Goal: Task Accomplishment & Management: Manage account settings

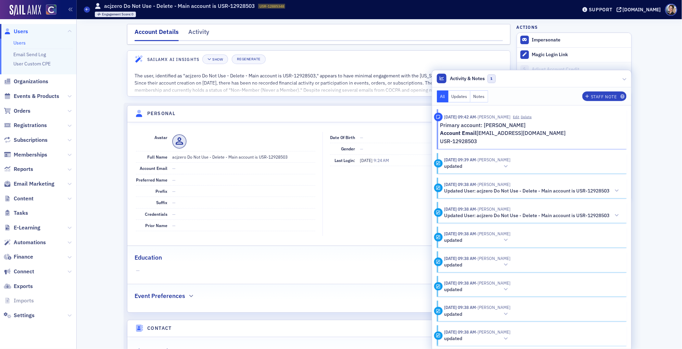
click at [23, 32] on span "Users" at bounding box center [21, 32] width 14 height 8
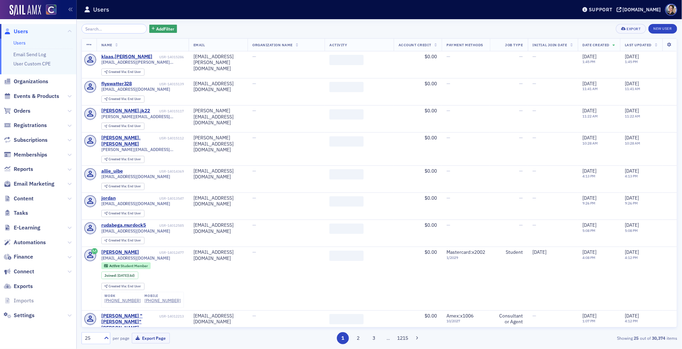
click at [122, 29] on input "search" at bounding box center [113, 29] width 65 height 10
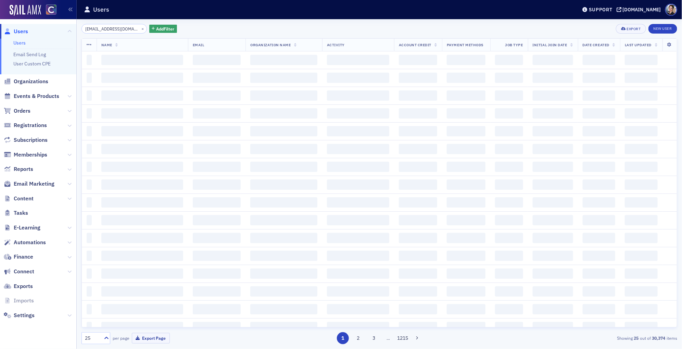
scroll to position [0, 6]
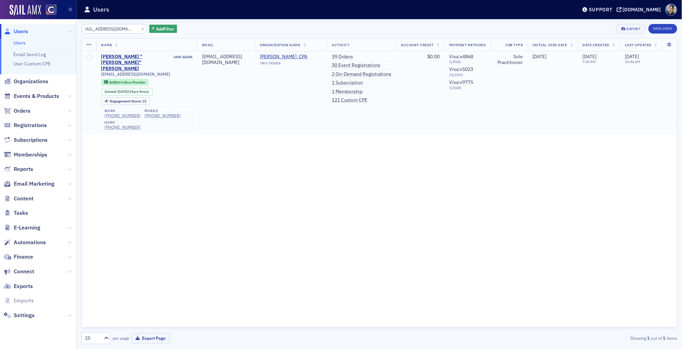
type input "[EMAIL_ADDRESS][DOMAIN_NAME]"
click at [269, 87] on td "[PERSON_NAME], CPA ORG-743426" at bounding box center [291, 92] width 72 height 83
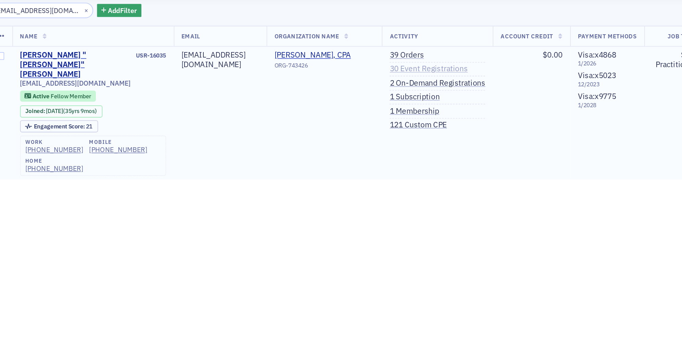
click at [359, 66] on link "30 Event Registrations" at bounding box center [356, 65] width 49 height 6
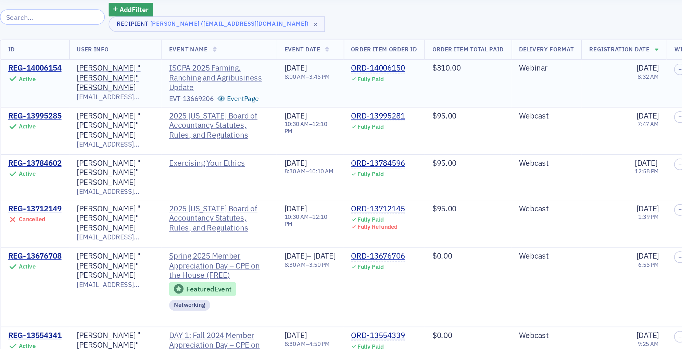
click at [212, 71] on span "ISCPA 2025 Farming, Ranching and Agribusiness Update" at bounding box center [218, 71] width 62 height 18
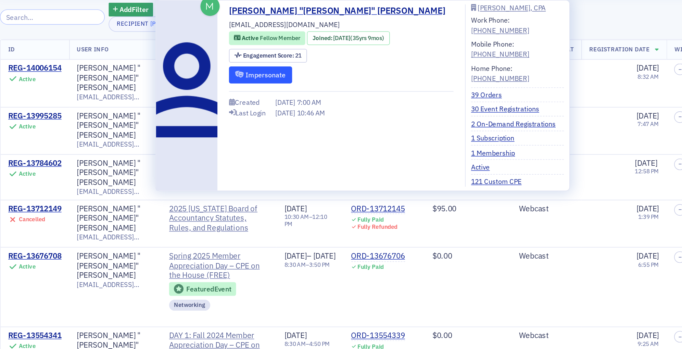
click at [254, 68] on button "Impersonate" at bounding box center [243, 69] width 39 height 11
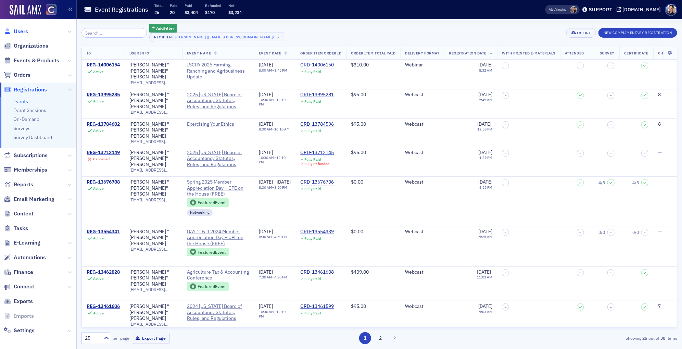
click at [25, 30] on span "Users" at bounding box center [21, 32] width 14 height 8
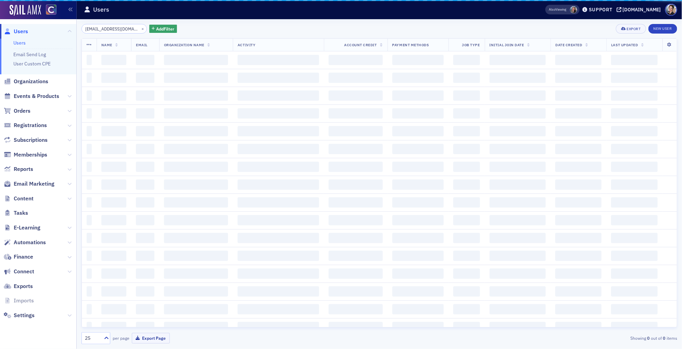
scroll to position [0, 7]
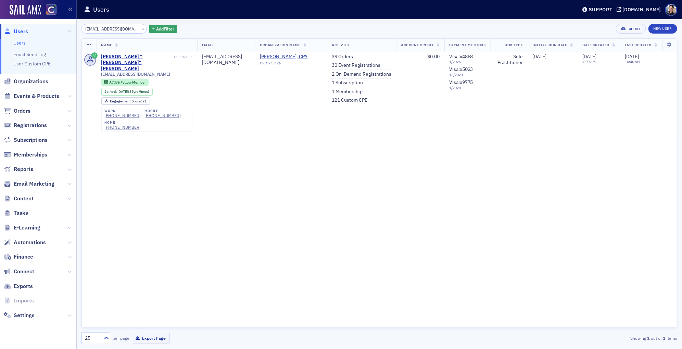
click at [140, 29] on div "×" at bounding box center [143, 28] width 7 height 9
click at [140, 29] on button "×" at bounding box center [143, 28] width 6 height 6
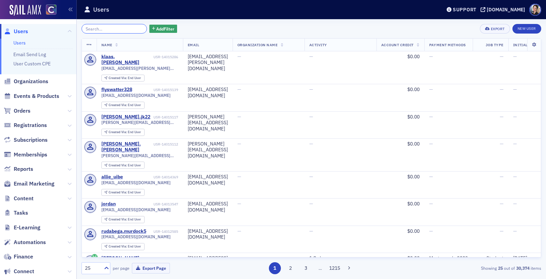
click at [115, 31] on input "search" at bounding box center [113, 29] width 65 height 10
paste input "[PERSON_NAME]"
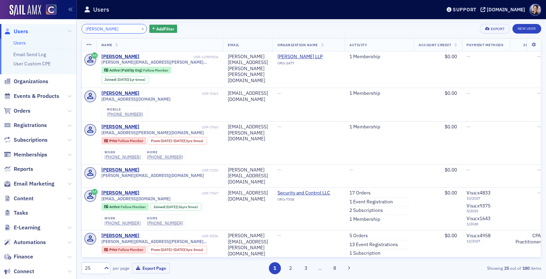
type input "[PERSON_NAME]"
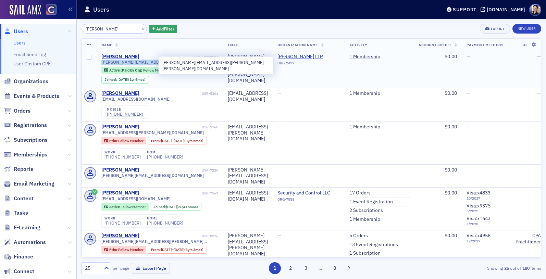
drag, startPoint x: 102, startPoint y: 63, endPoint x: 157, endPoint y: 63, distance: 55.1
click at [157, 63] on span "[PERSON_NAME][EMAIL_ADDRESS][PERSON_NAME][PERSON_NAME][DOMAIN_NAME]" at bounding box center [159, 62] width 117 height 5
click at [154, 63] on span "[PERSON_NAME][EMAIL_ADDRESS][PERSON_NAME][PERSON_NAME][DOMAIN_NAME]" at bounding box center [159, 62] width 117 height 5
drag, startPoint x: 160, startPoint y: 63, endPoint x: 101, endPoint y: 63, distance: 59.2
click at [101, 63] on div "[PERSON_NAME][EMAIL_ADDRESS][PERSON_NAME][PERSON_NAME][DOMAIN_NAME]" at bounding box center [159, 62] width 117 height 5
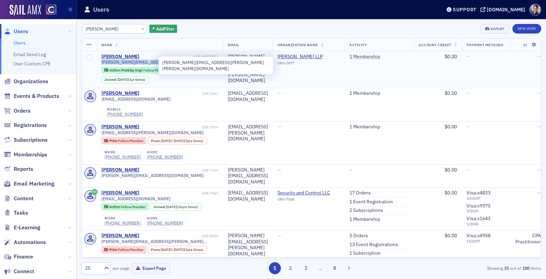
copy span "[PERSON_NAME][EMAIL_ADDRESS][PERSON_NAME][PERSON_NAME][DOMAIN_NAME]"
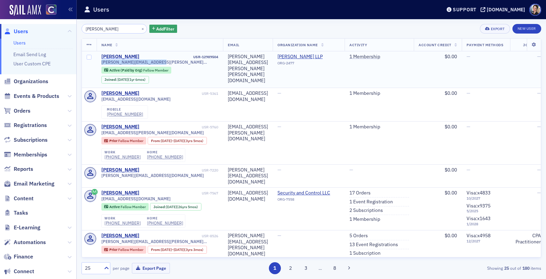
click at [133, 55] on div "[PERSON_NAME]" at bounding box center [120, 57] width 38 height 6
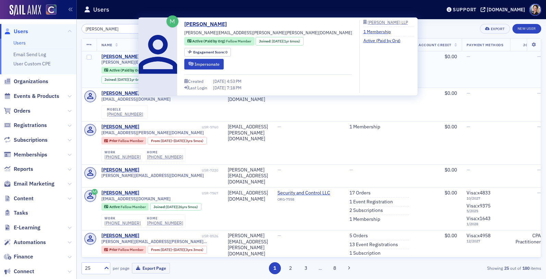
click at [122, 58] on div "[PERSON_NAME]" at bounding box center [120, 57] width 38 height 6
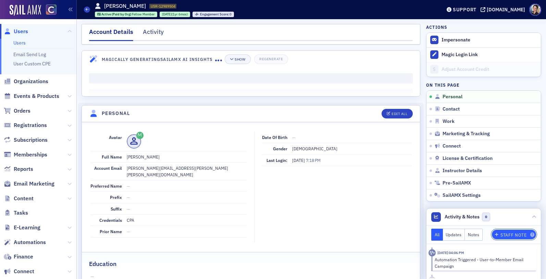
click at [518, 235] on div "Staff Note" at bounding box center [513, 235] width 26 height 4
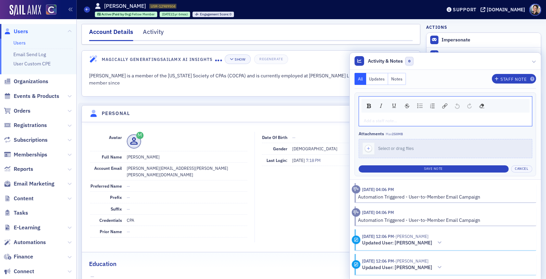
click at [392, 120] on div "rdw-editor" at bounding box center [445, 120] width 163 height 6
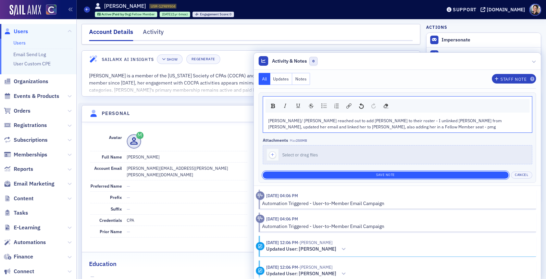
click at [418, 175] on button "Save Note" at bounding box center [386, 175] width 246 height 7
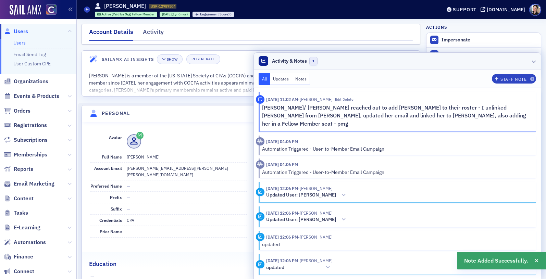
click at [534, 61] on icon at bounding box center [534, 61] width 4 height 4
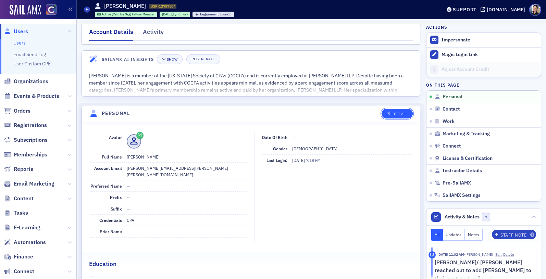
click at [405, 112] on div "Edit All" at bounding box center [399, 114] width 16 height 4
select select "US"
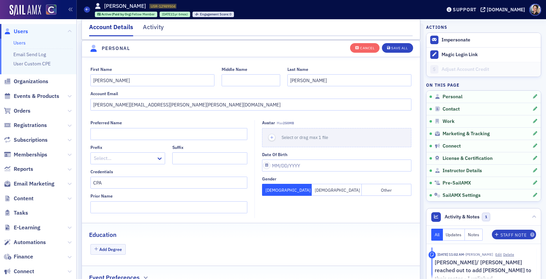
scroll to position [80, 0]
drag, startPoint x: 161, startPoint y: 105, endPoint x: 81, endPoint y: 105, distance: 79.4
click at [81, 105] on section "Personal First Name [PERSON_NAME] Middle Name Last Name [PERSON_NAME] Account E…" at bounding box center [250, 167] width 339 height 254
paste input "[PERSON_NAME][EMAIL_ADDRESS][DOMAIN_NAME]"
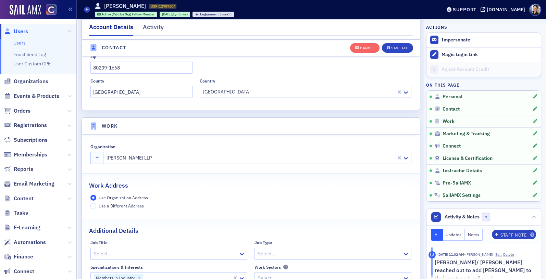
scroll to position [483, 0]
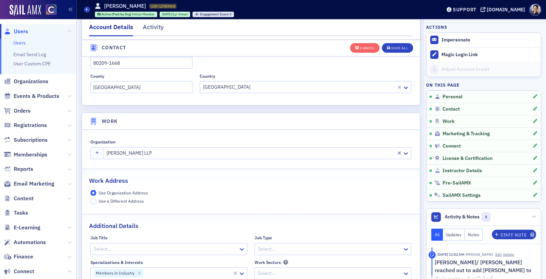
type input "[EMAIL_ADDRESS][DOMAIN_NAME]"
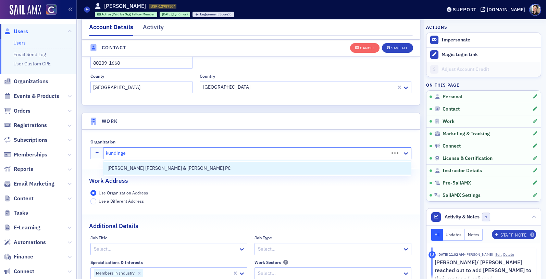
type input "[PERSON_NAME]"
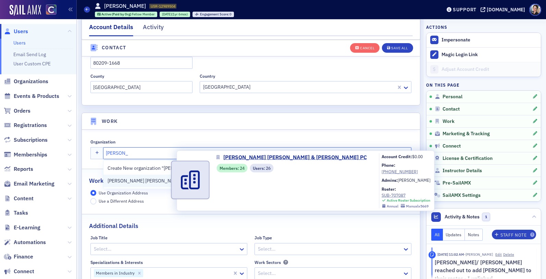
click at [159, 181] on span "[PERSON_NAME] [PERSON_NAME] & [PERSON_NAME] PC" at bounding box center [168, 180] width 123 height 7
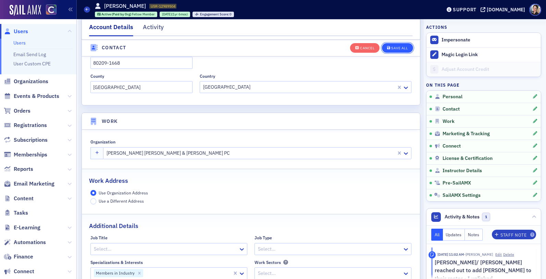
click at [401, 48] on div "Save All" at bounding box center [399, 48] width 16 height 4
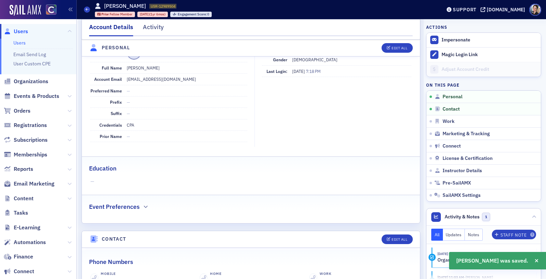
scroll to position [0, 0]
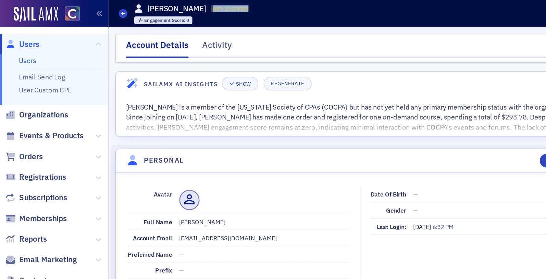
click at [25, 31] on span "Users" at bounding box center [21, 32] width 14 height 8
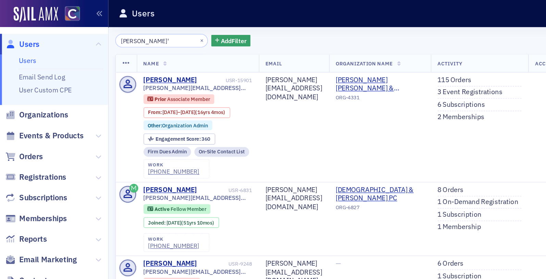
type input "carole o'"
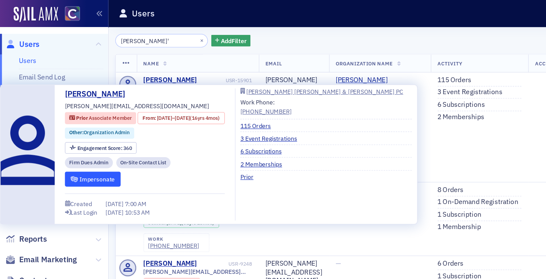
click at [69, 126] on button "Impersonate" at bounding box center [65, 127] width 39 height 11
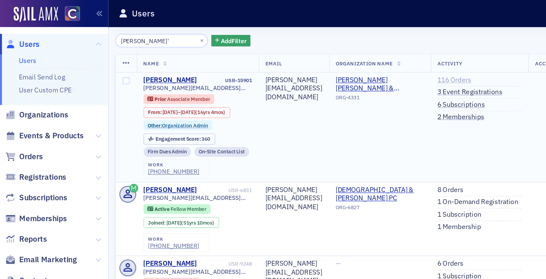
click at [333, 58] on link "116 Orders" at bounding box center [321, 57] width 24 height 6
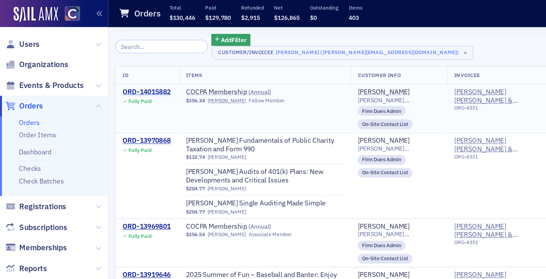
click at [107, 66] on div "ORD-14015882" at bounding box center [104, 65] width 34 height 6
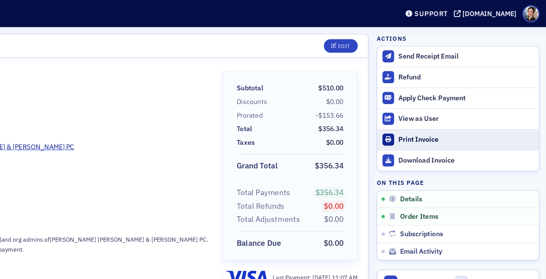
click at [449, 98] on div "Print Invoice" at bounding box center [489, 99] width 96 height 6
